Goal: Contribute content

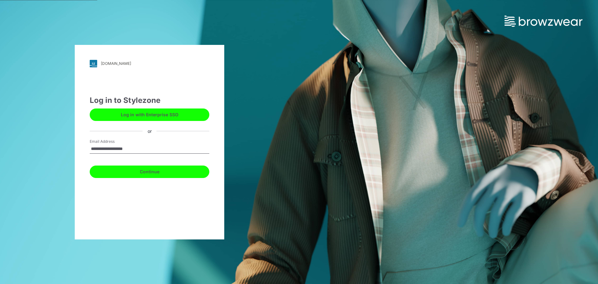
click at [171, 171] on button "Continue" at bounding box center [150, 171] width 120 height 12
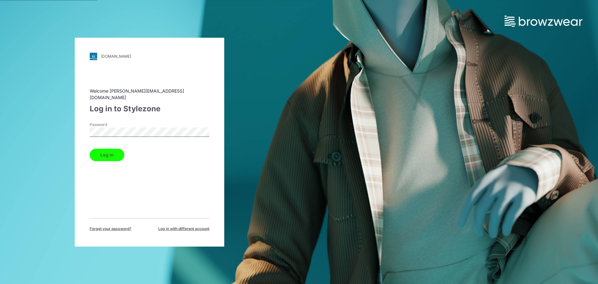
click at [115, 157] on button "Log in" at bounding box center [107, 154] width 35 height 12
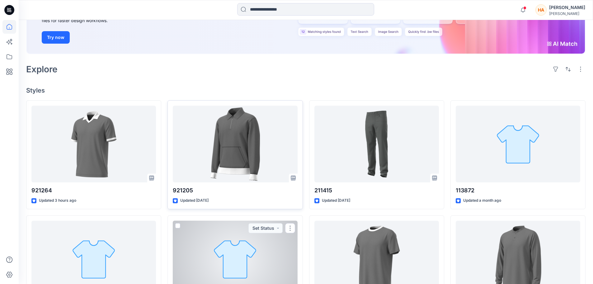
scroll to position [93, 0]
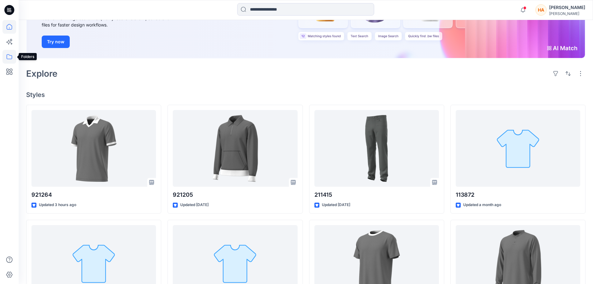
click at [11, 57] on icon at bounding box center [9, 57] width 14 height 14
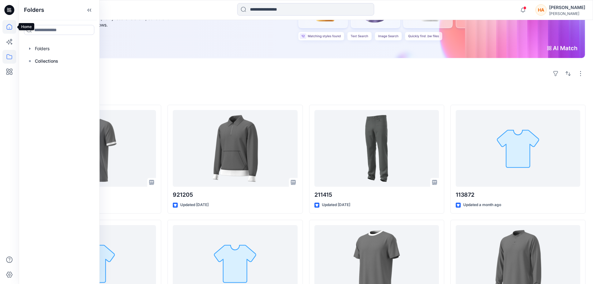
click at [9, 28] on icon at bounding box center [9, 27] width 14 height 14
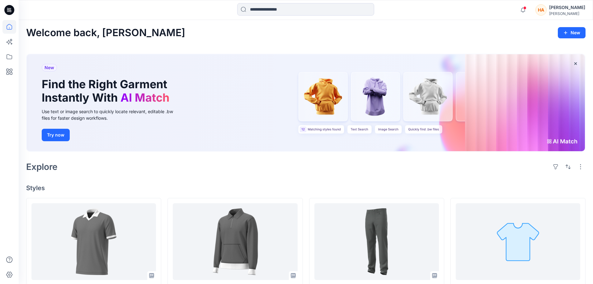
scroll to position [0, 0]
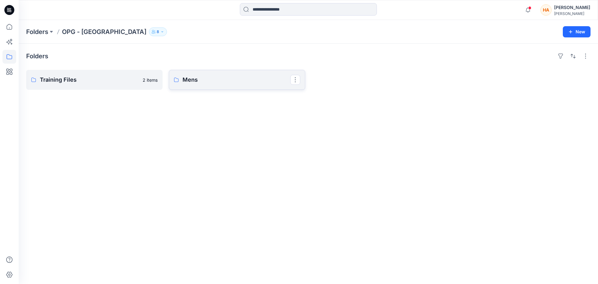
click at [203, 84] on p "Mens" at bounding box center [236, 79] width 108 height 9
click at [239, 84] on p "Knit Tops" at bounding box center [236, 79] width 108 height 9
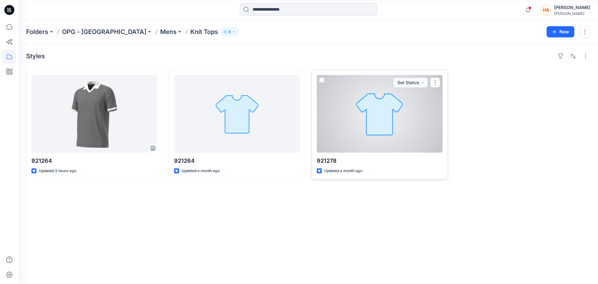
click at [349, 144] on div at bounding box center [380, 114] width 126 height 78
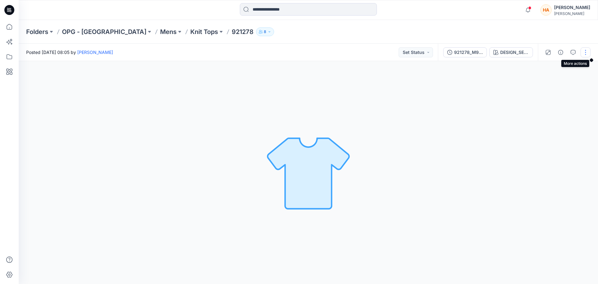
click at [581, 56] on button "button" at bounding box center [585, 52] width 10 height 10
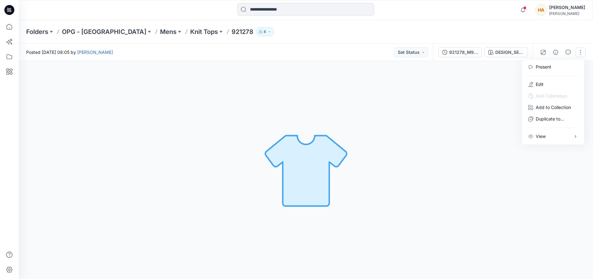
click at [581, 56] on button "button" at bounding box center [581, 52] width 10 height 10
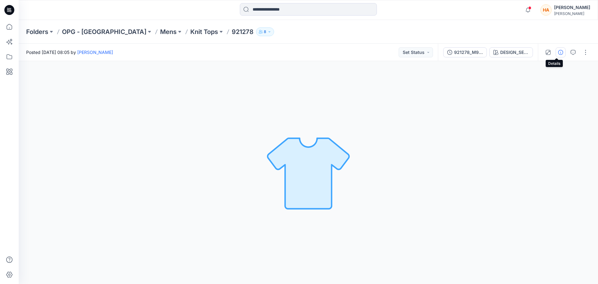
click at [558, 53] on icon "button" at bounding box center [560, 52] width 5 height 5
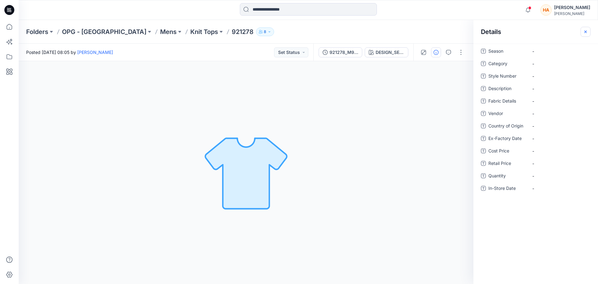
click at [585, 33] on icon "button" at bounding box center [585, 31] width 5 height 5
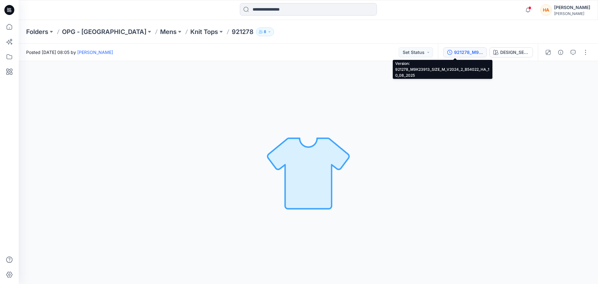
click at [454, 54] on div "921278_M9K23913_SIZE_M_V2024_2_B54022_HA_10_08_2025" at bounding box center [468, 52] width 29 height 7
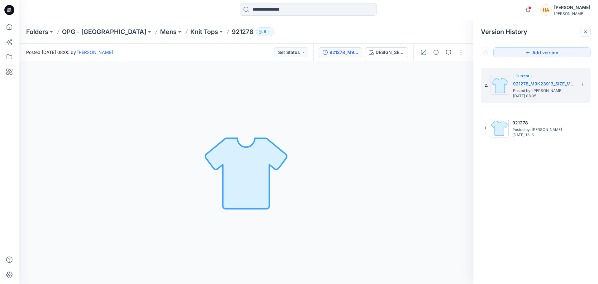
click at [586, 30] on icon at bounding box center [585, 31] width 5 height 5
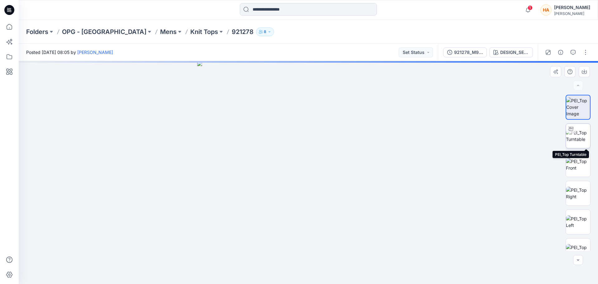
click at [579, 139] on img at bounding box center [578, 135] width 24 height 13
drag, startPoint x: 309, startPoint y: 274, endPoint x: 312, endPoint y: 273, distance: 3.5
click at [312, 273] on circle at bounding box center [312, 274] width 4 height 4
click at [580, 53] on button "button" at bounding box center [585, 52] width 10 height 10
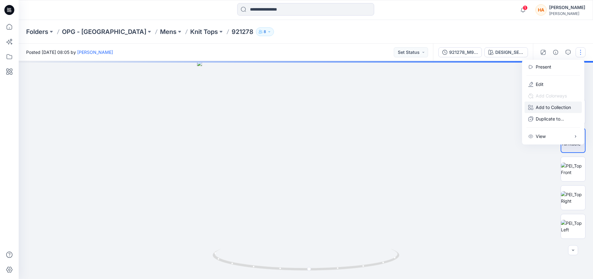
click at [549, 110] on p "Add to Collection" at bounding box center [553, 107] width 35 height 7
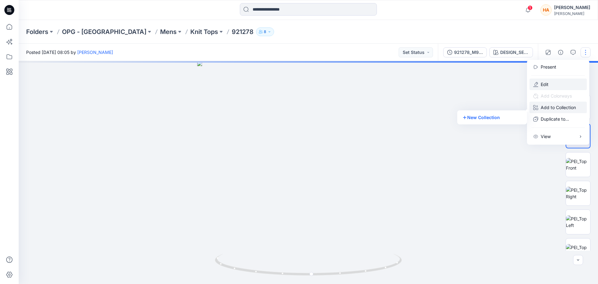
click at [548, 87] on p "Edit" at bounding box center [544, 84] width 8 height 7
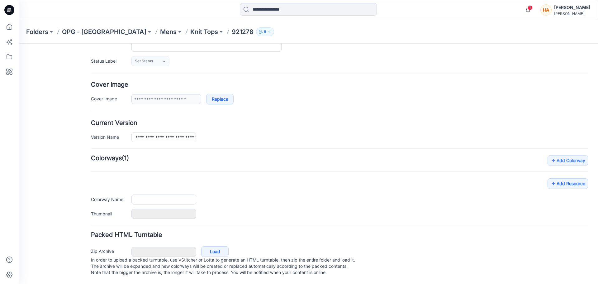
type input "******"
type input "**********"
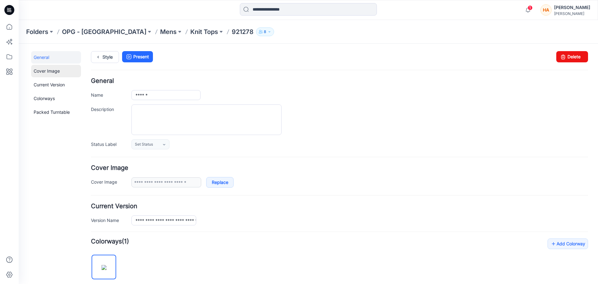
click at [54, 70] on link "Cover Image" at bounding box center [56, 71] width 50 height 12
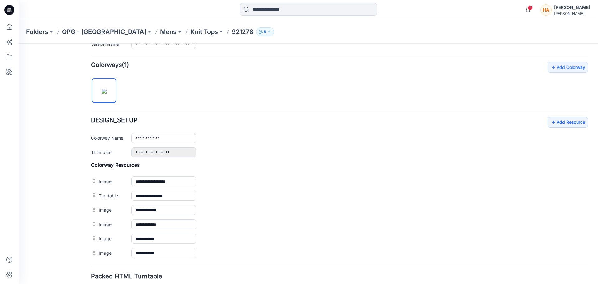
scroll to position [224, 0]
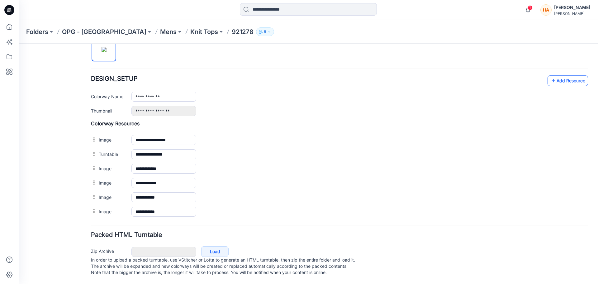
click at [571, 76] on link "Add Resource" at bounding box center [567, 80] width 40 height 11
click at [571, 75] on link "Add Resource" at bounding box center [567, 80] width 40 height 11
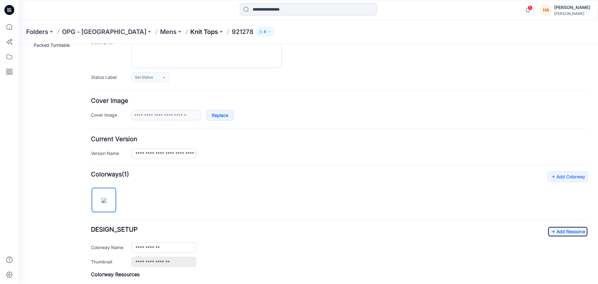
scroll to position [37, 0]
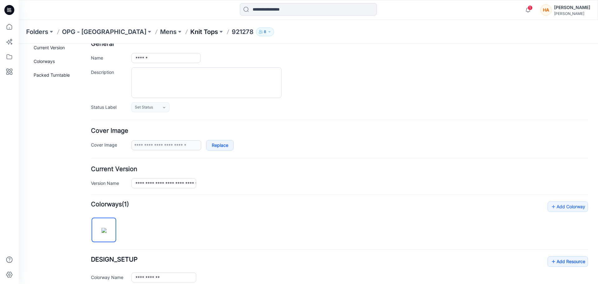
click at [190, 31] on p "Knit Tops" at bounding box center [204, 31] width 28 height 9
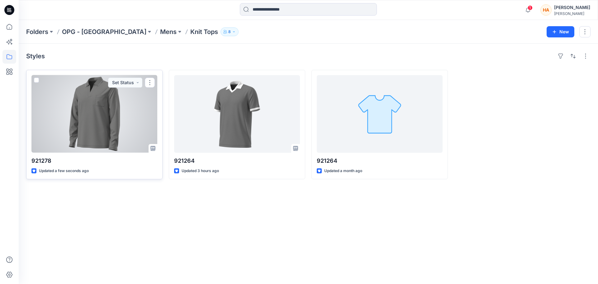
click at [113, 118] on div at bounding box center [94, 114] width 126 height 78
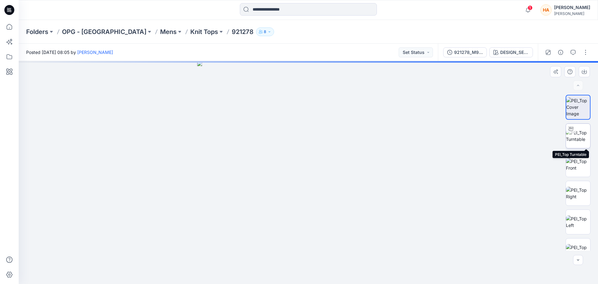
click at [576, 142] on img at bounding box center [578, 135] width 24 height 13
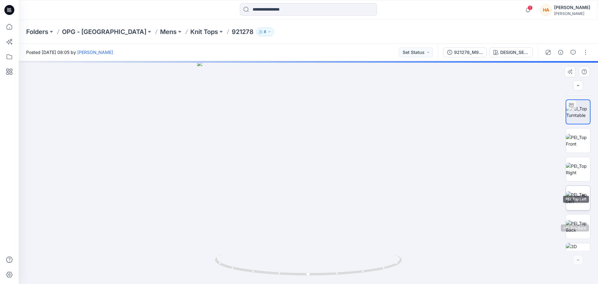
scroll to position [41, 0]
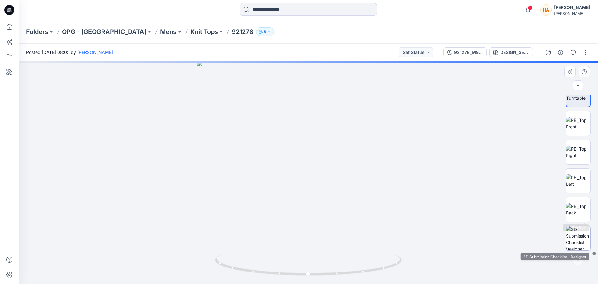
click at [575, 247] on img at bounding box center [578, 238] width 24 height 24
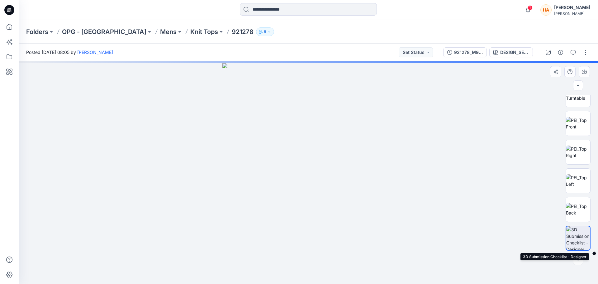
click at [572, 230] on img at bounding box center [578, 238] width 24 height 24
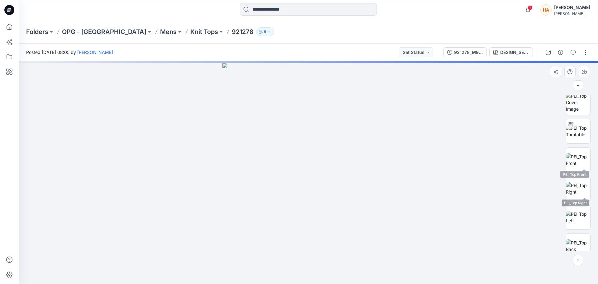
scroll to position [0, 0]
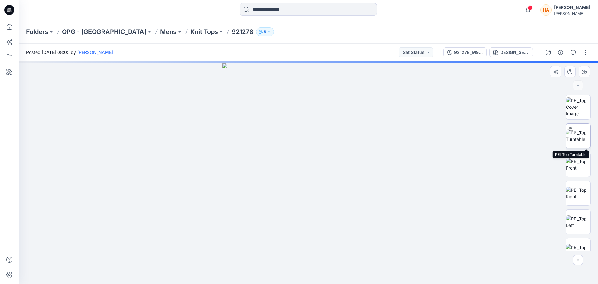
click at [576, 137] on img at bounding box center [578, 135] width 24 height 13
drag, startPoint x: 308, startPoint y: 274, endPoint x: 411, endPoint y: 271, distance: 103.0
click at [411, 271] on div at bounding box center [308, 172] width 579 height 223
drag, startPoint x: 227, startPoint y: 266, endPoint x: 320, endPoint y: 262, distance: 92.5
click at [320, 262] on icon at bounding box center [309, 264] width 188 height 23
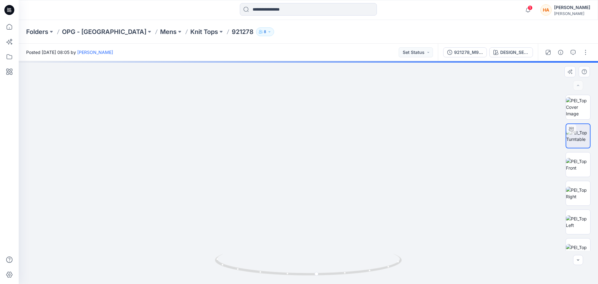
drag, startPoint x: 323, startPoint y: 199, endPoint x: 331, endPoint y: 145, distance: 54.7
click at [333, 117] on img at bounding box center [308, 58] width 461 height 449
drag, startPoint x: 319, startPoint y: 273, endPoint x: 128, endPoint y: 239, distance: 193.8
click at [264, 277] on div at bounding box center [308, 267] width 187 height 31
click at [190, 33] on p "Knit Tops" at bounding box center [204, 31] width 28 height 9
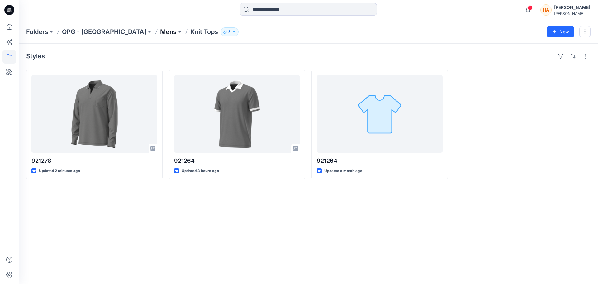
click at [160, 34] on p "Mens" at bounding box center [168, 31] width 16 height 9
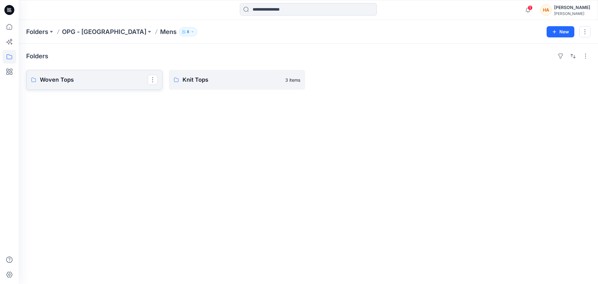
click at [107, 84] on p "Woven Tops" at bounding box center [94, 79] width 108 height 9
